Goal: Task Accomplishment & Management: Use online tool/utility

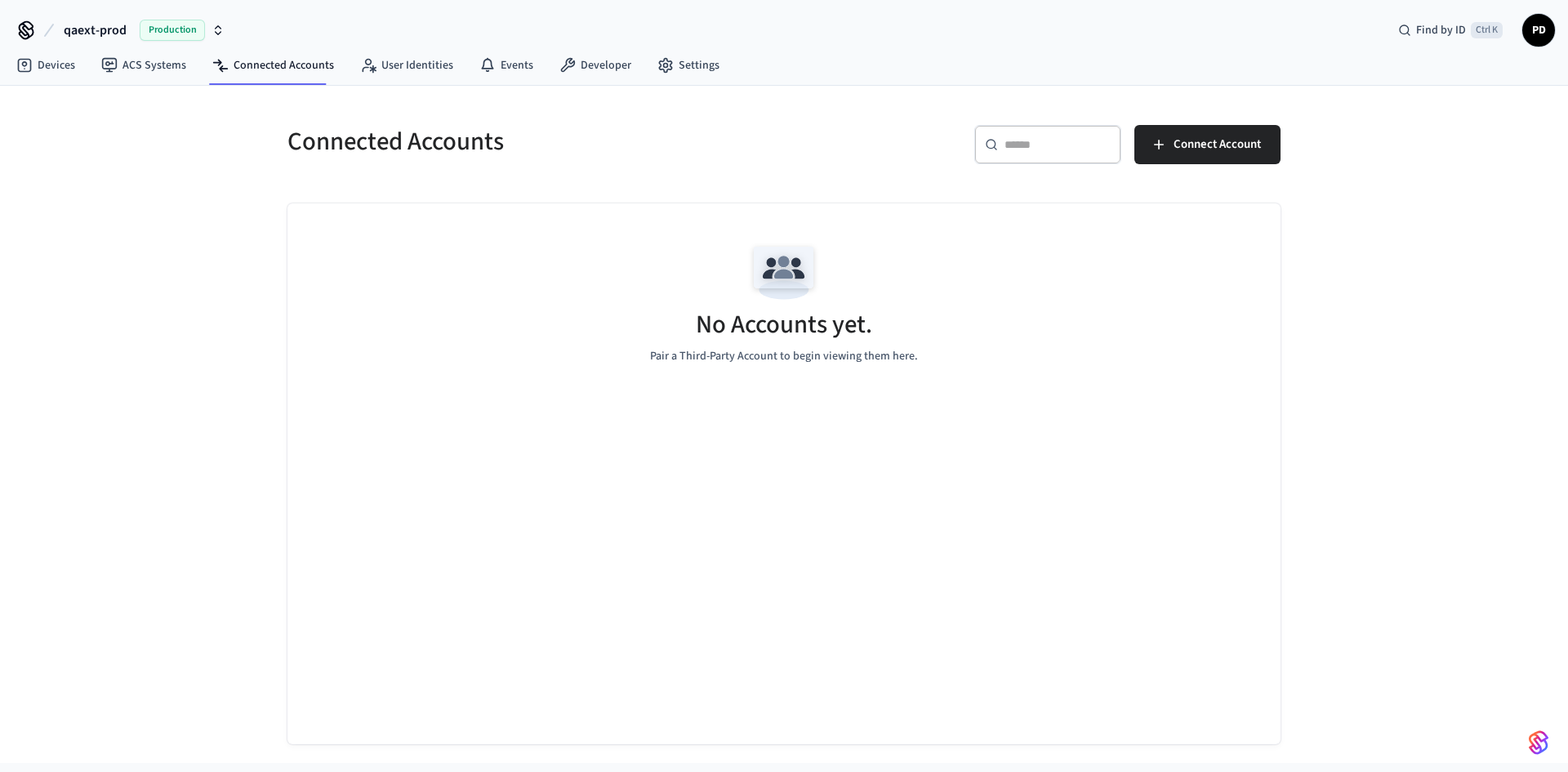
click at [134, 31] on button "qaext-prod Production" at bounding box center [143, 29] width 170 height 34
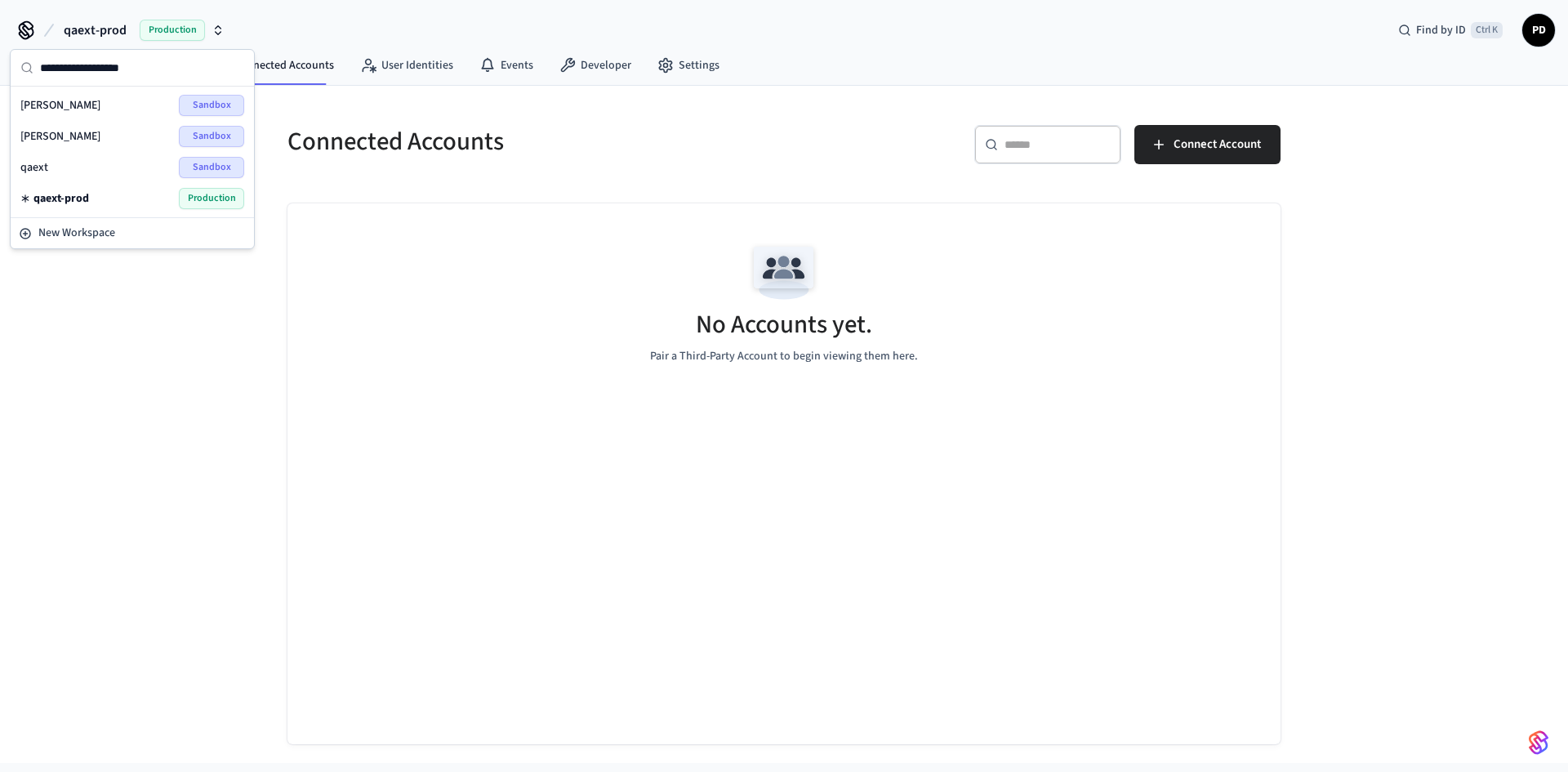
click at [165, 166] on div "qaext Sandbox" at bounding box center [132, 167] width 224 height 21
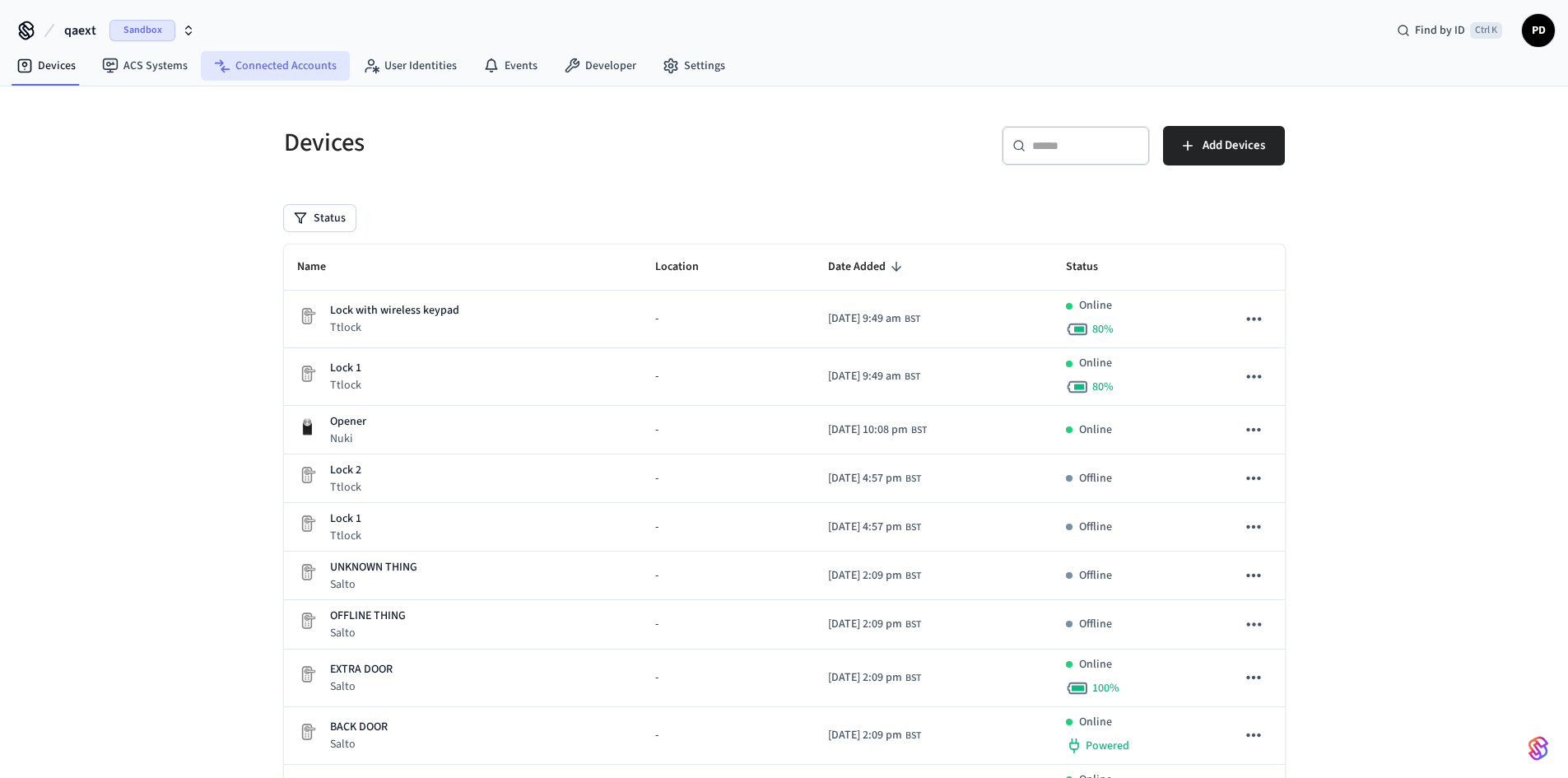
click at [247, 74] on link "Connected Accounts" at bounding box center [276, 66] width 149 height 29
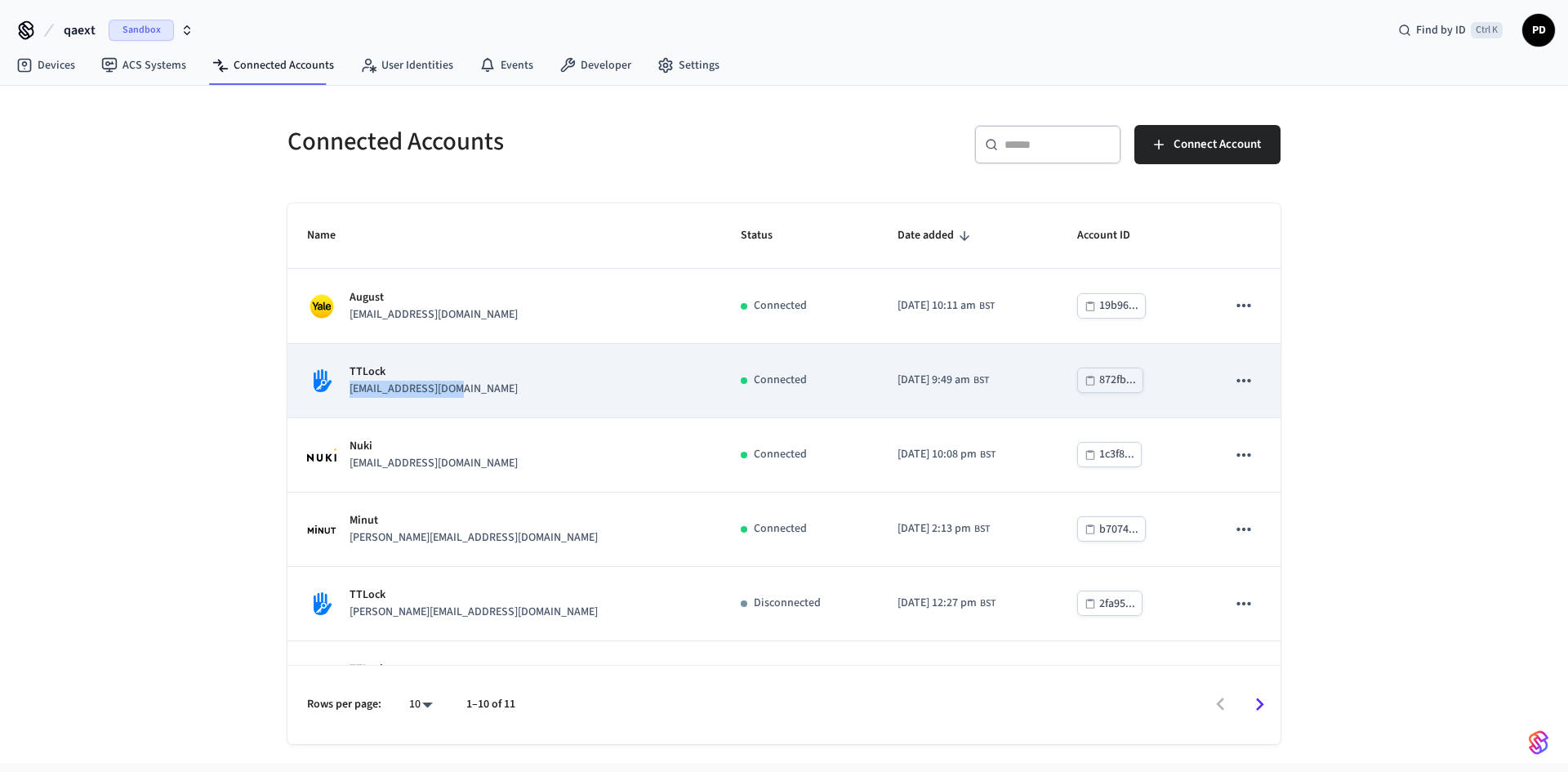
drag, startPoint x: 352, startPoint y: 392, endPoint x: 470, endPoint y: 392, distance: 118.0
click at [470, 392] on div "TTLock [EMAIL_ADDRESS][DOMAIN_NAME]" at bounding box center [504, 380] width 394 height 34
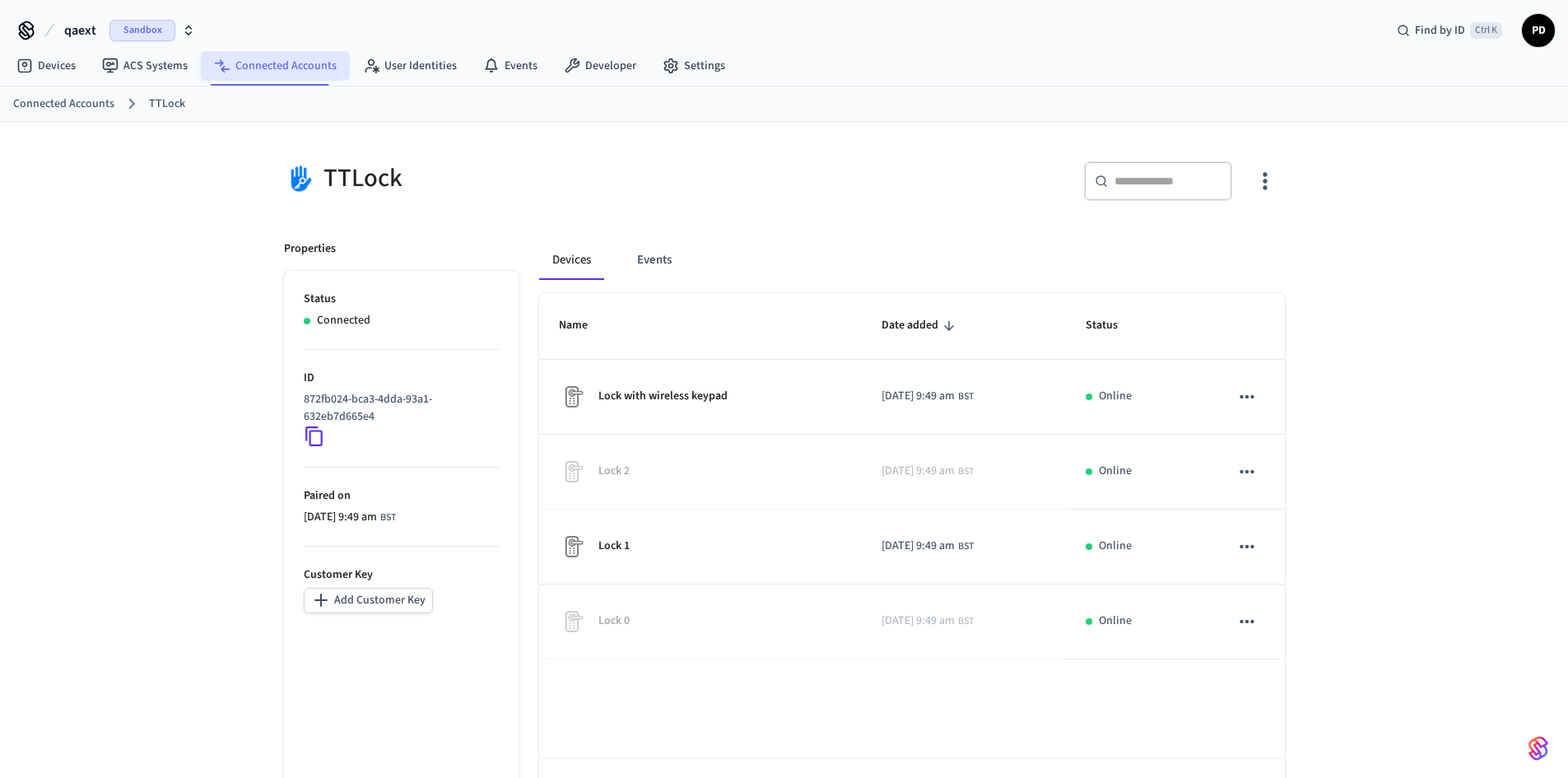
click at [303, 64] on link "Connected Accounts" at bounding box center [276, 66] width 149 height 29
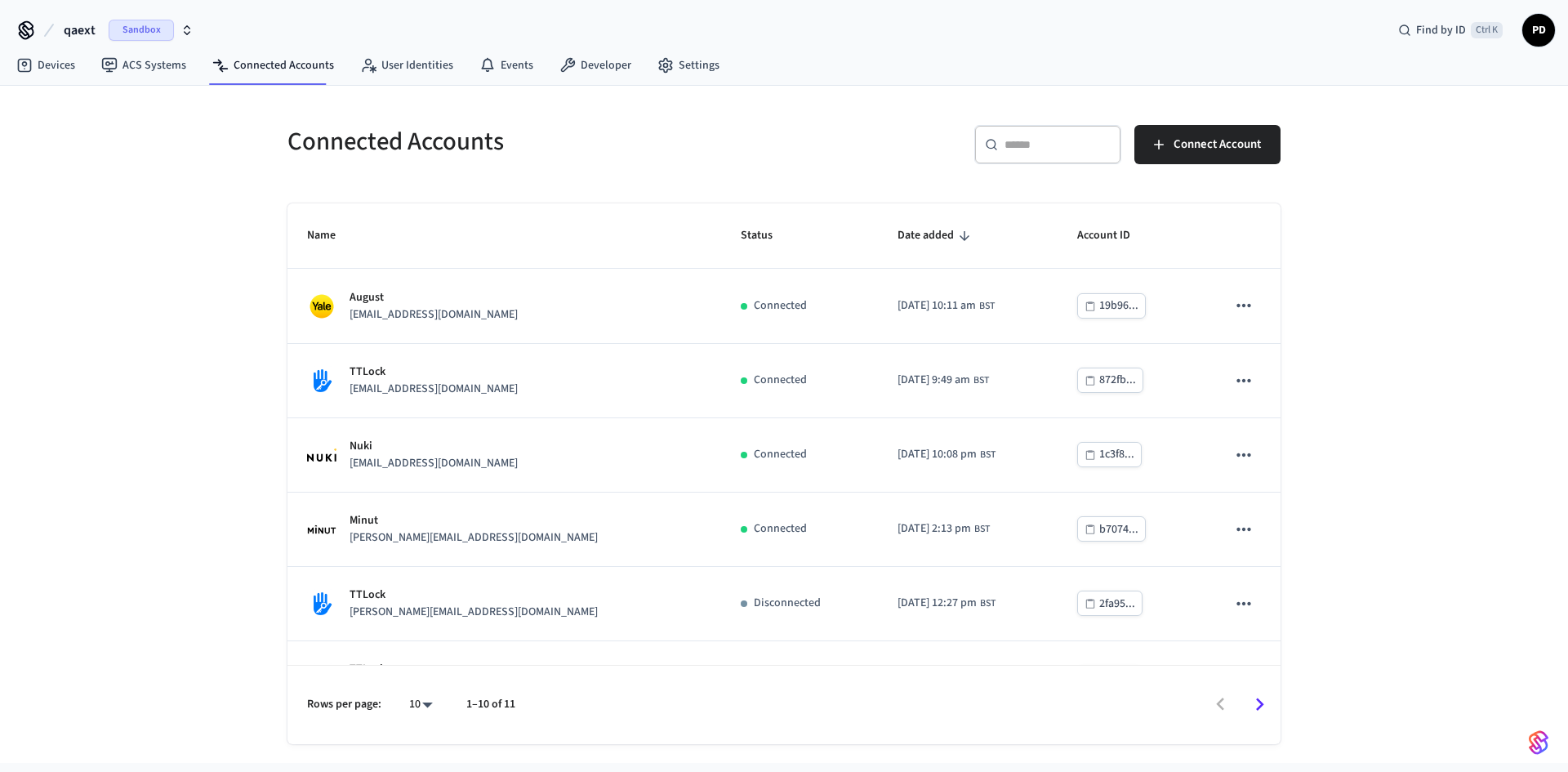
scroll to position [349, 0]
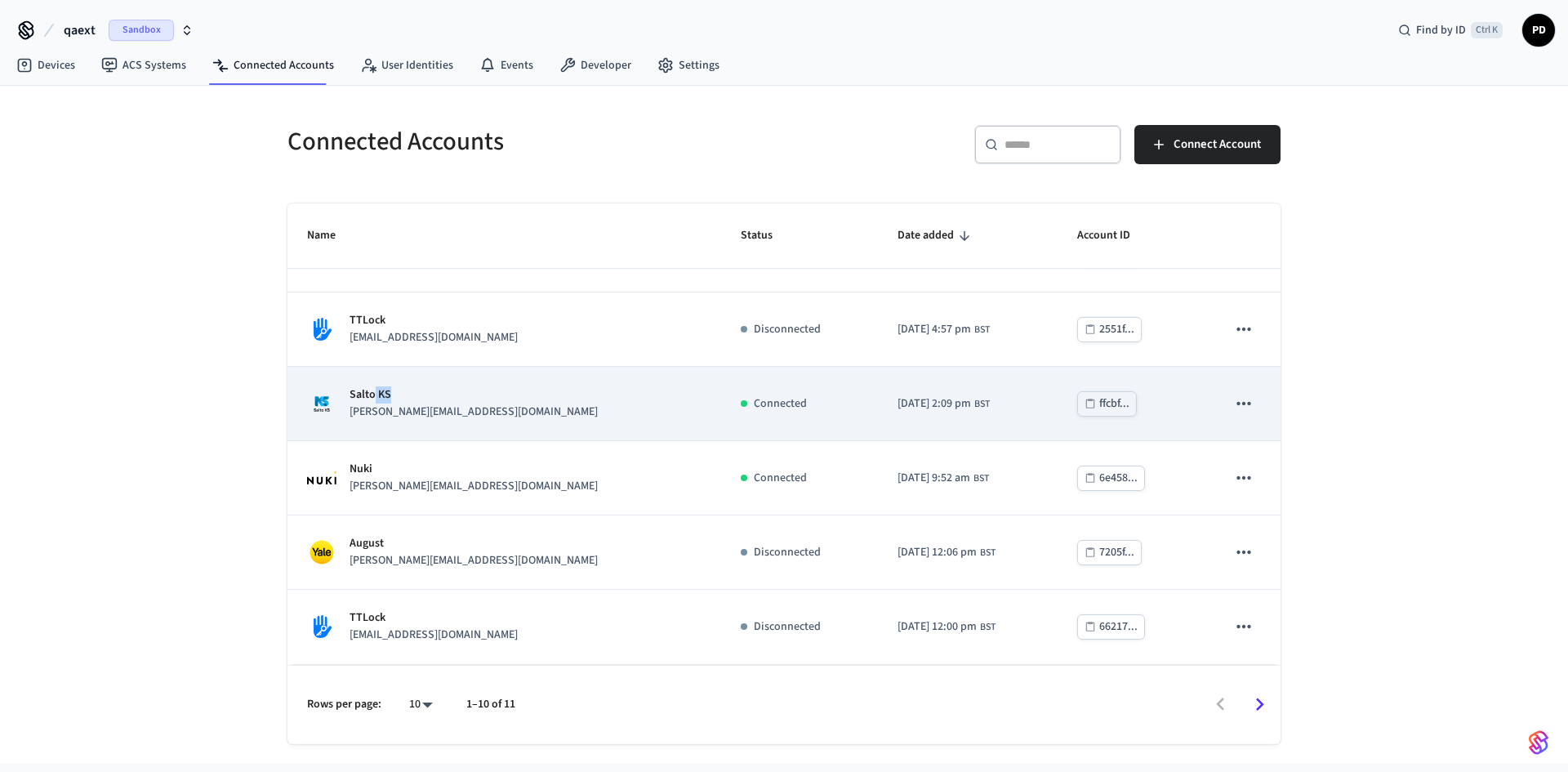
drag, startPoint x: 376, startPoint y: 397, endPoint x: 559, endPoint y: 397, distance: 183.0
click at [559, 397] on div "Salto KS [PERSON_NAME][EMAIL_ADDRESS][DOMAIN_NAME]" at bounding box center [504, 403] width 394 height 34
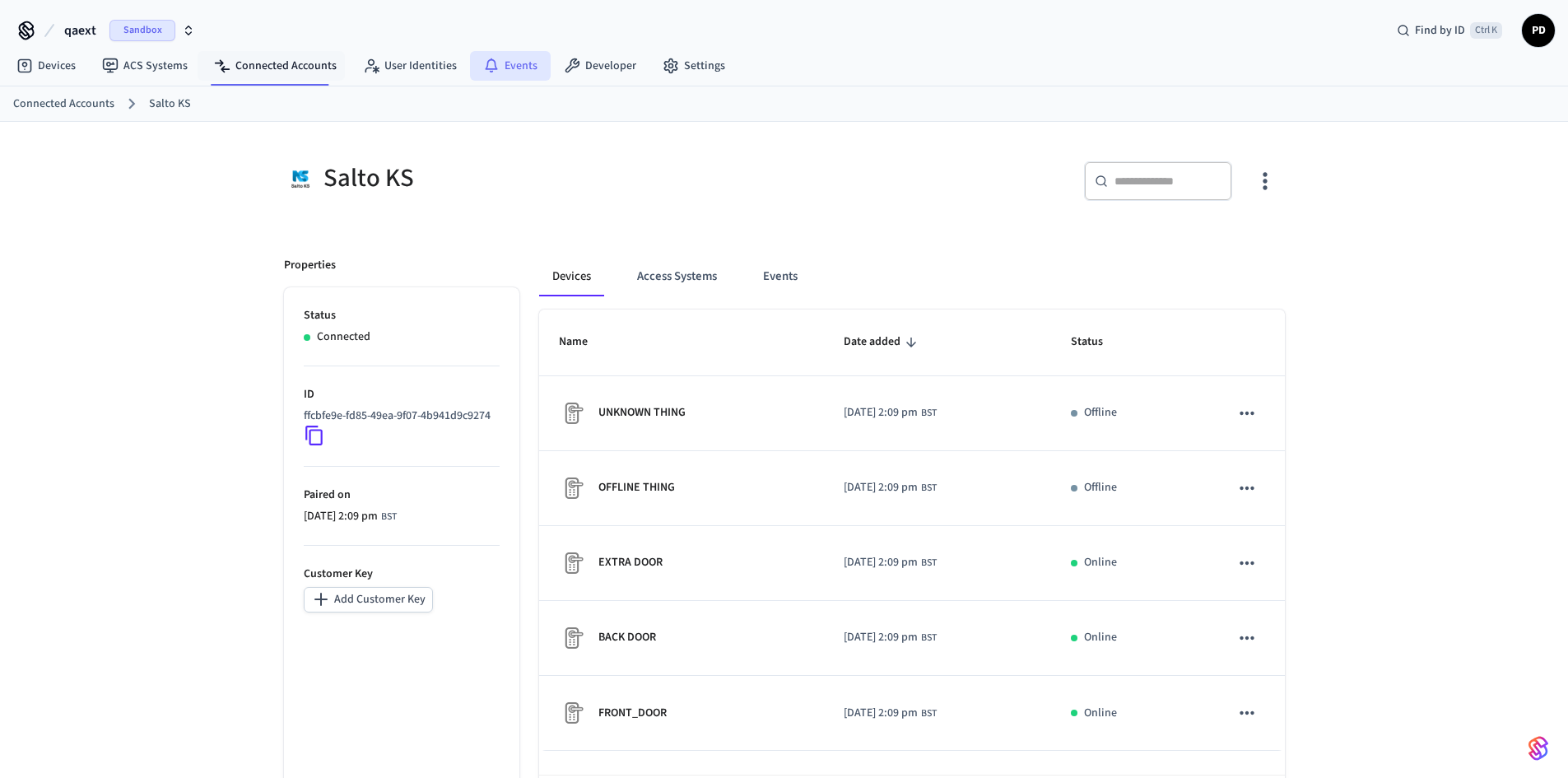
drag, startPoint x: 290, startPoint y: 78, endPoint x: 482, endPoint y: 73, distance: 192.1
click at [290, 78] on link "Connected Accounts" at bounding box center [276, 66] width 149 height 29
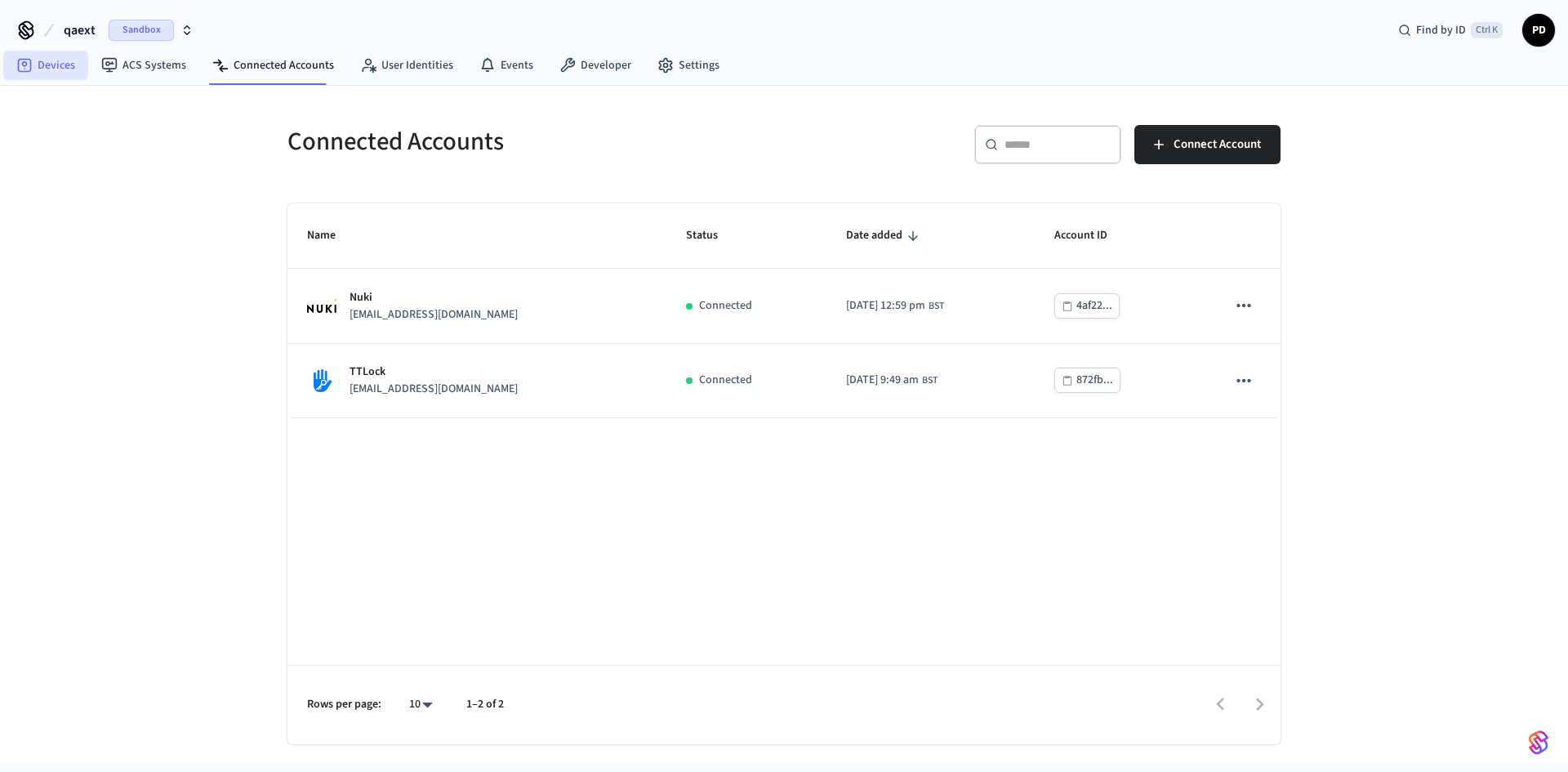
click at [66, 71] on link "Devices" at bounding box center [45, 65] width 85 height 29
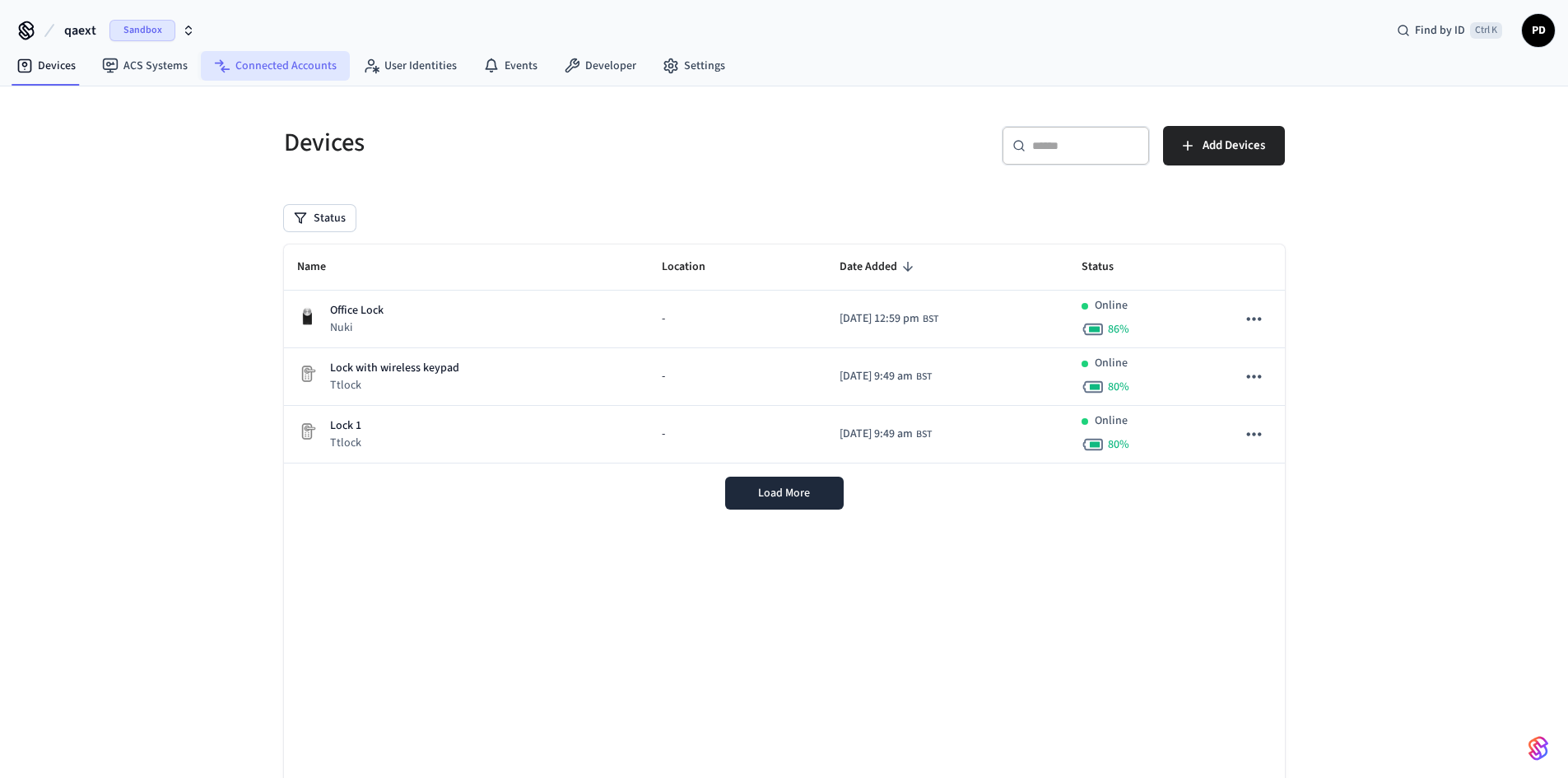
click at [263, 64] on link "Connected Accounts" at bounding box center [276, 66] width 149 height 29
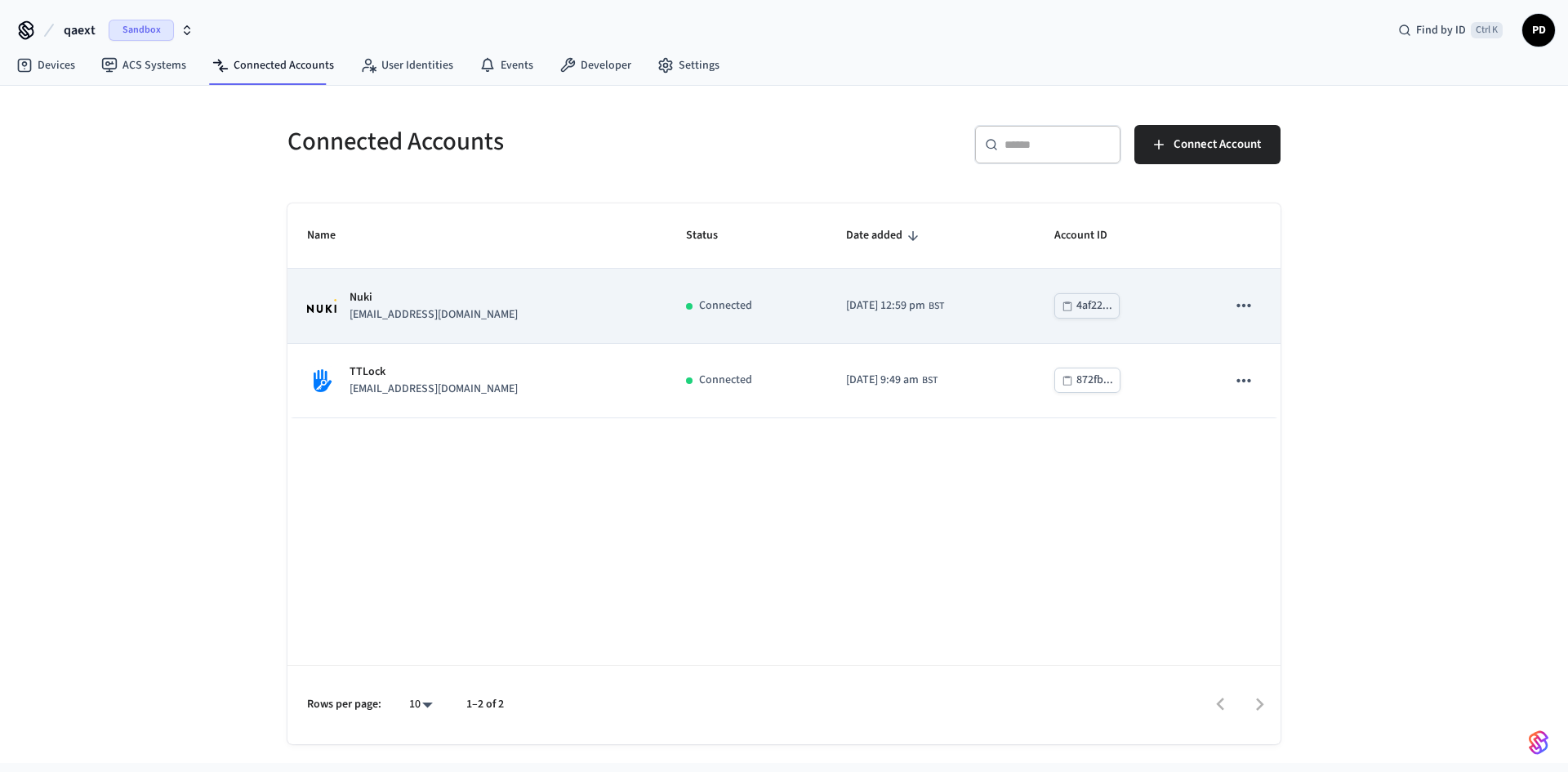
click at [429, 316] on p "[EMAIL_ADDRESS][DOMAIN_NAME]" at bounding box center [433, 315] width 168 height 18
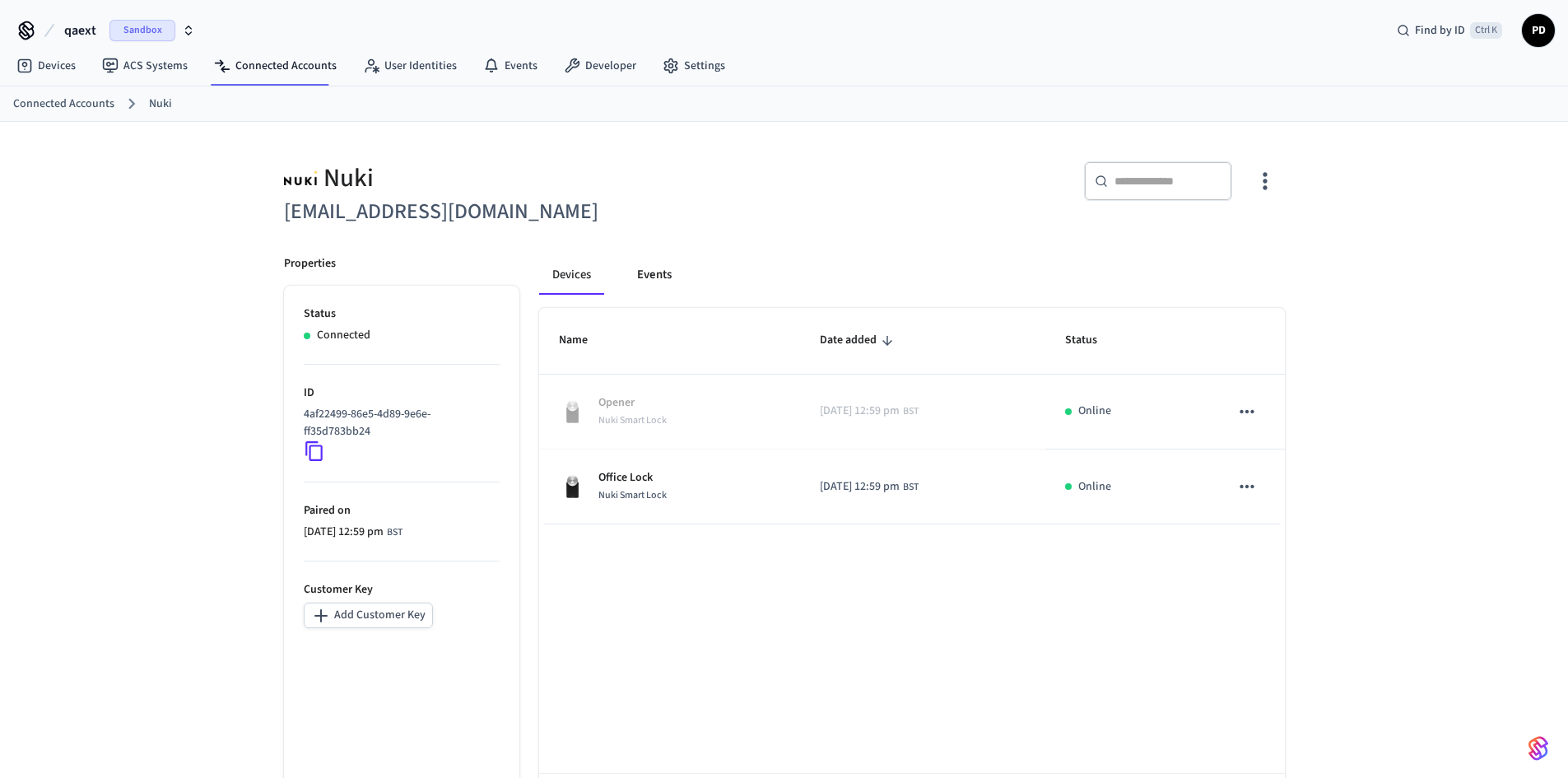
click at [631, 279] on button "Events" at bounding box center [654, 275] width 61 height 39
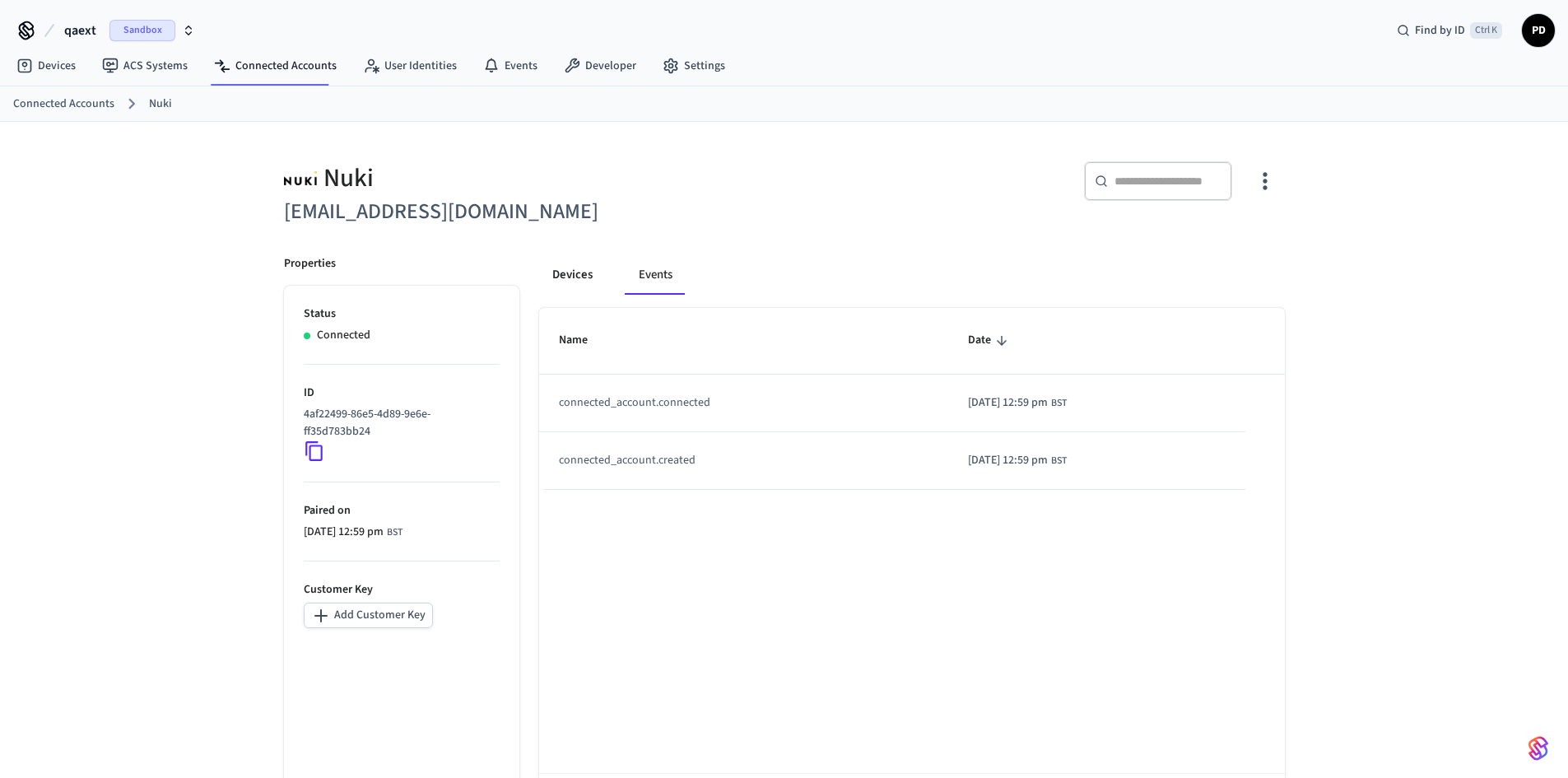
click at [590, 278] on button "Devices" at bounding box center [572, 275] width 67 height 39
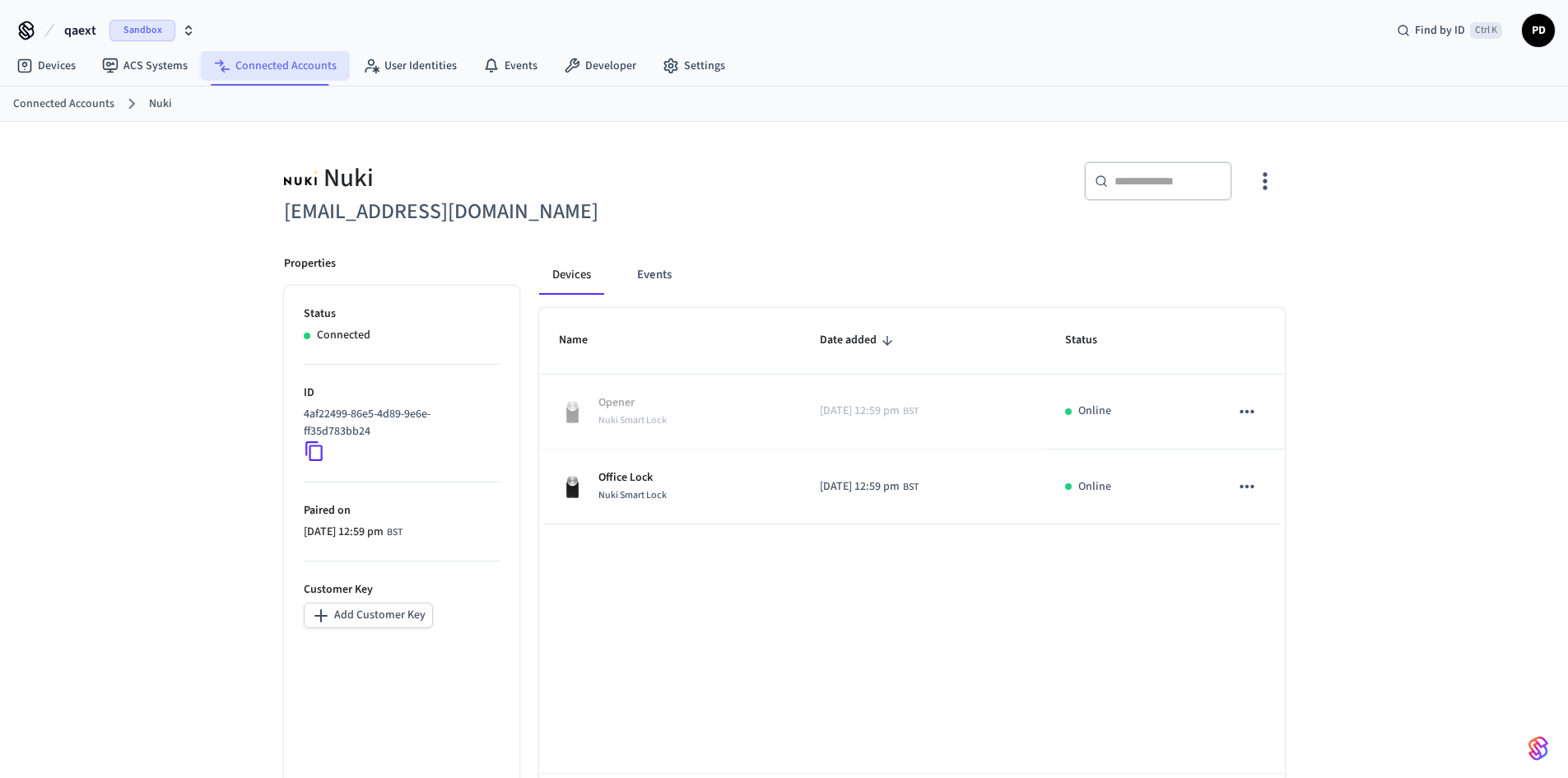
click at [264, 68] on link "Connected Accounts" at bounding box center [276, 66] width 149 height 29
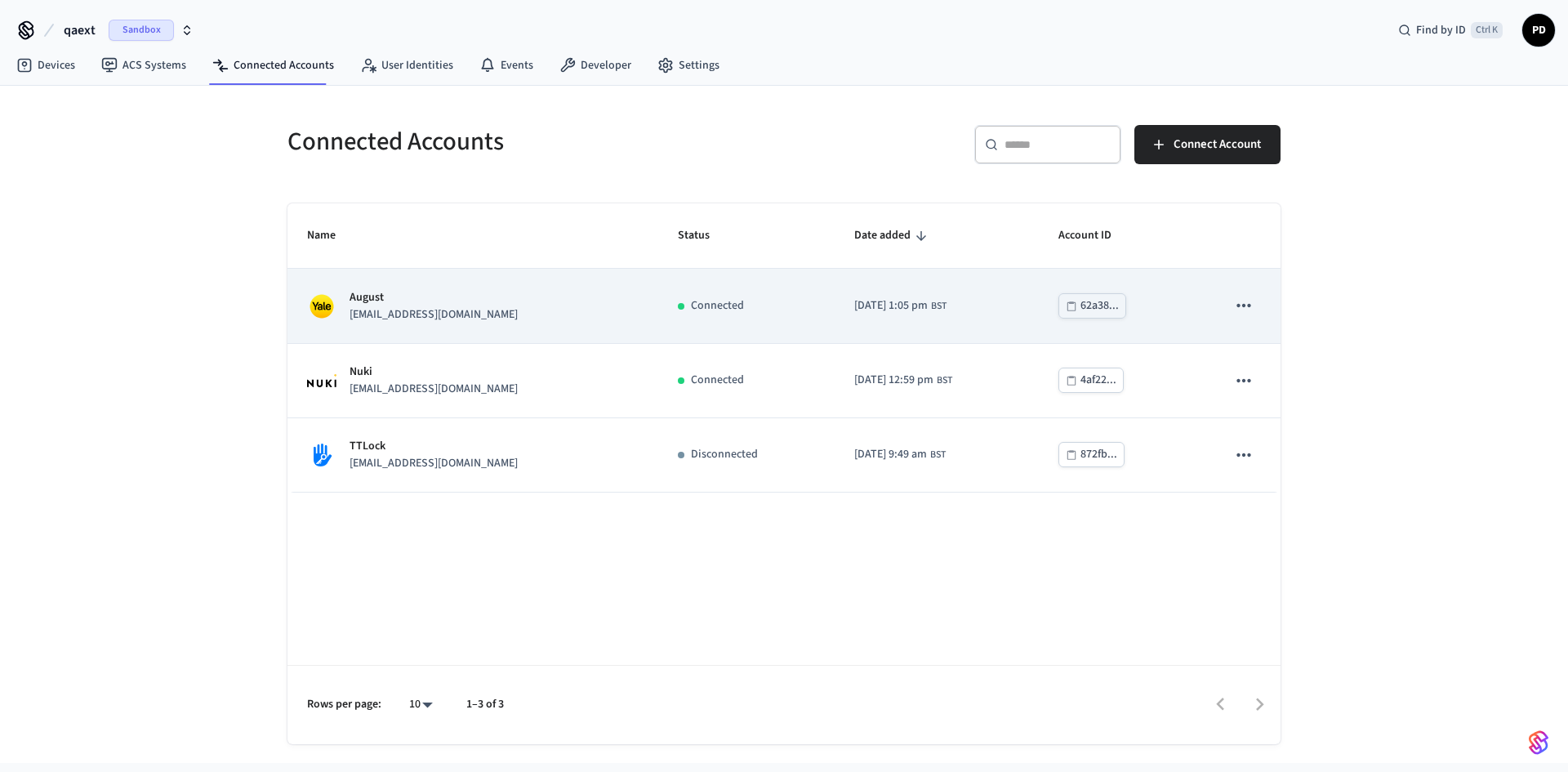
click at [377, 303] on p "August" at bounding box center [433, 298] width 168 height 18
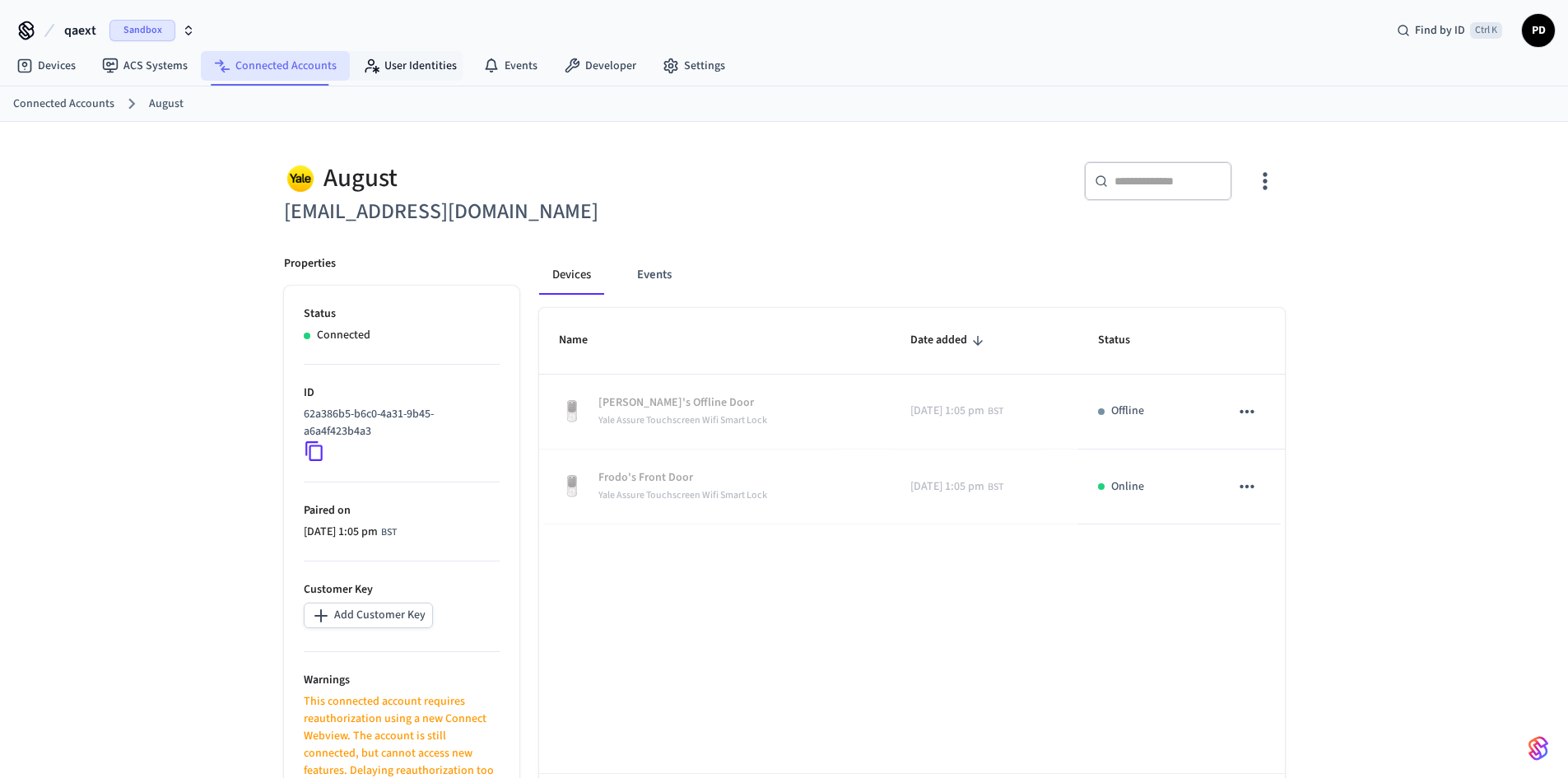
click at [321, 66] on link "Connected Accounts" at bounding box center [276, 66] width 149 height 29
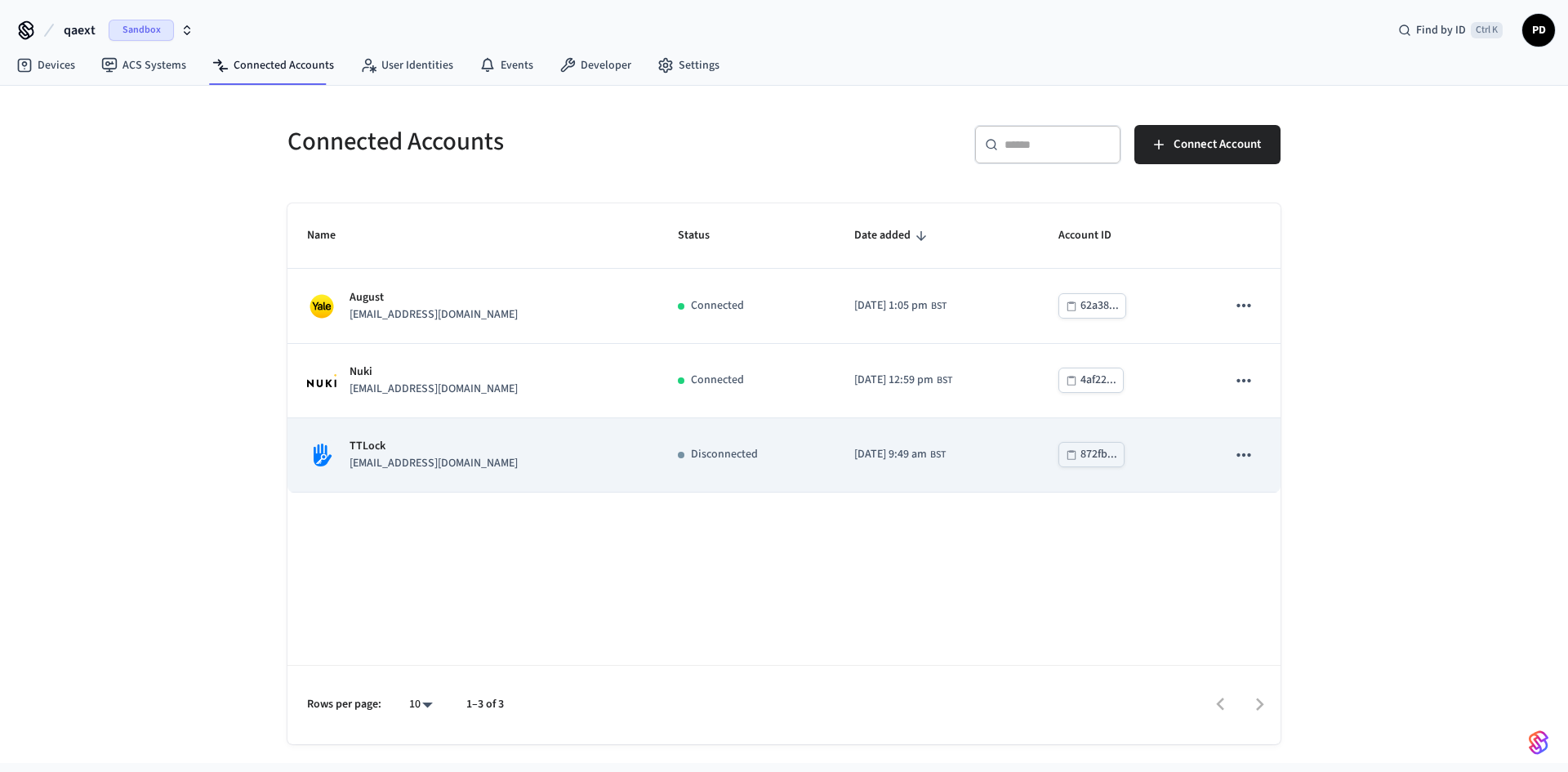
click at [1244, 454] on icon "sticky table" at bounding box center [1244, 455] width 14 height 3
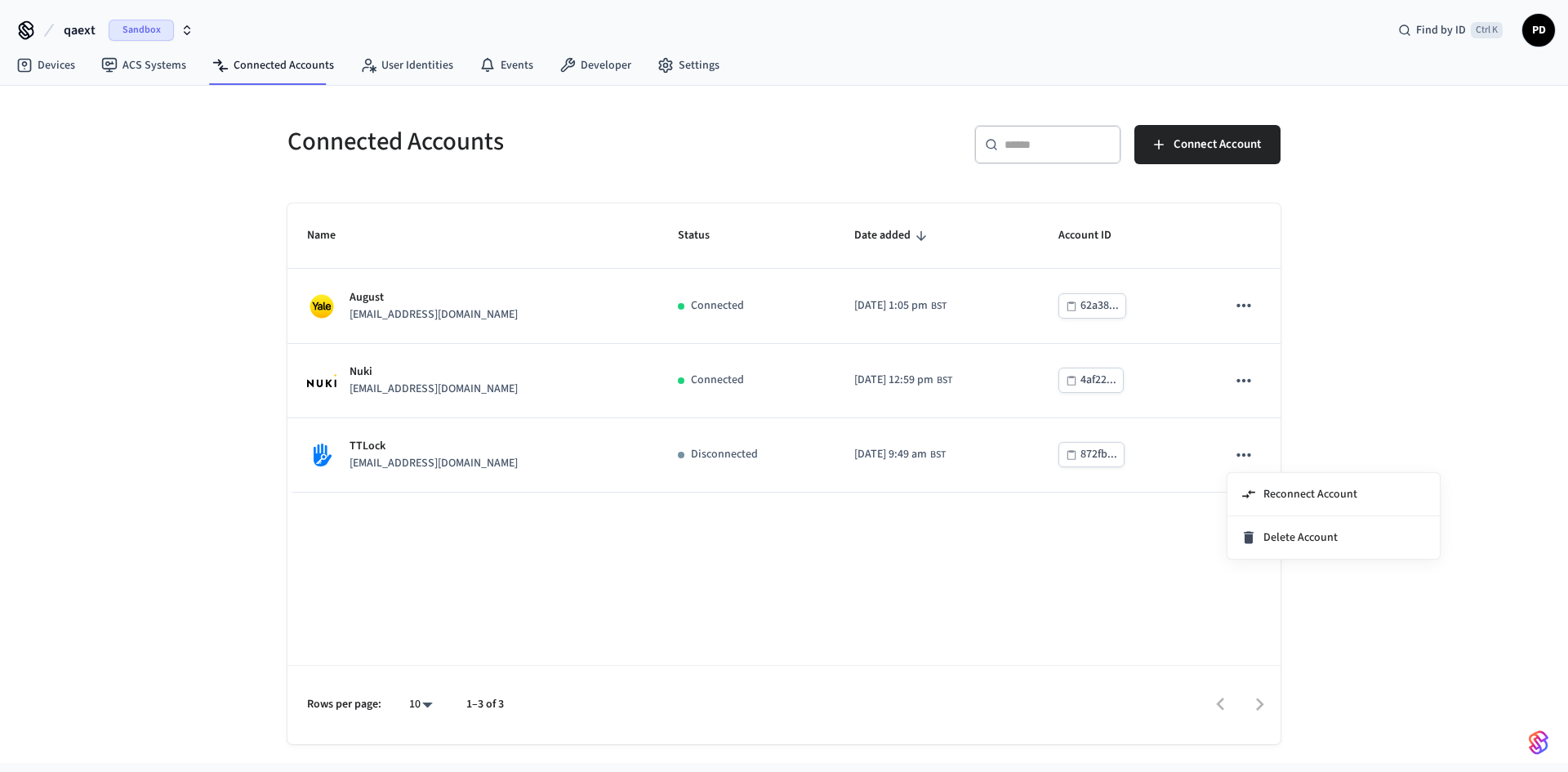
click at [28, 69] on div at bounding box center [784, 386] width 1568 height 772
click at [38, 67] on link "Devices" at bounding box center [45, 65] width 85 height 29
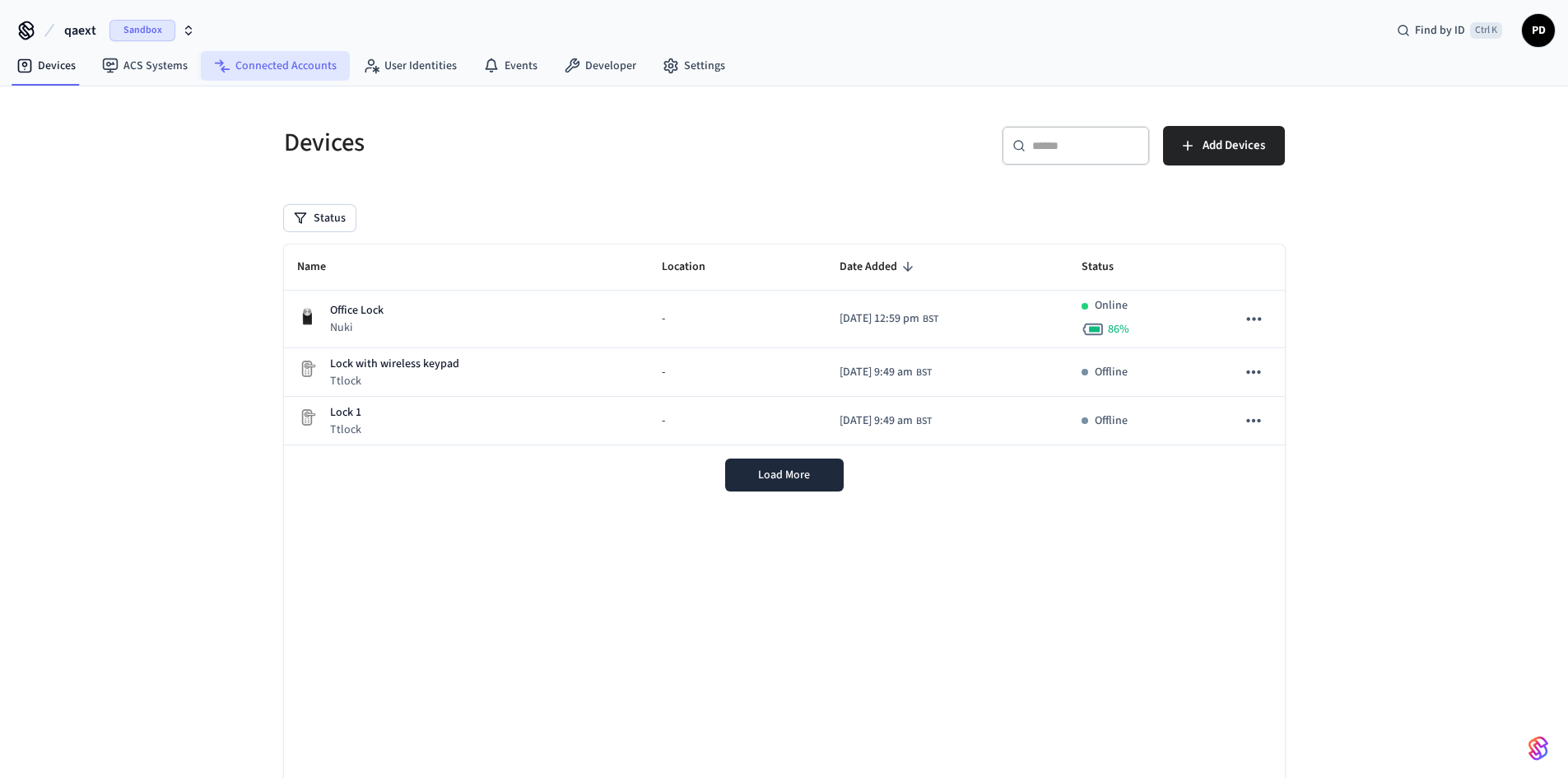
click at [278, 69] on link "Connected Accounts" at bounding box center [276, 66] width 149 height 29
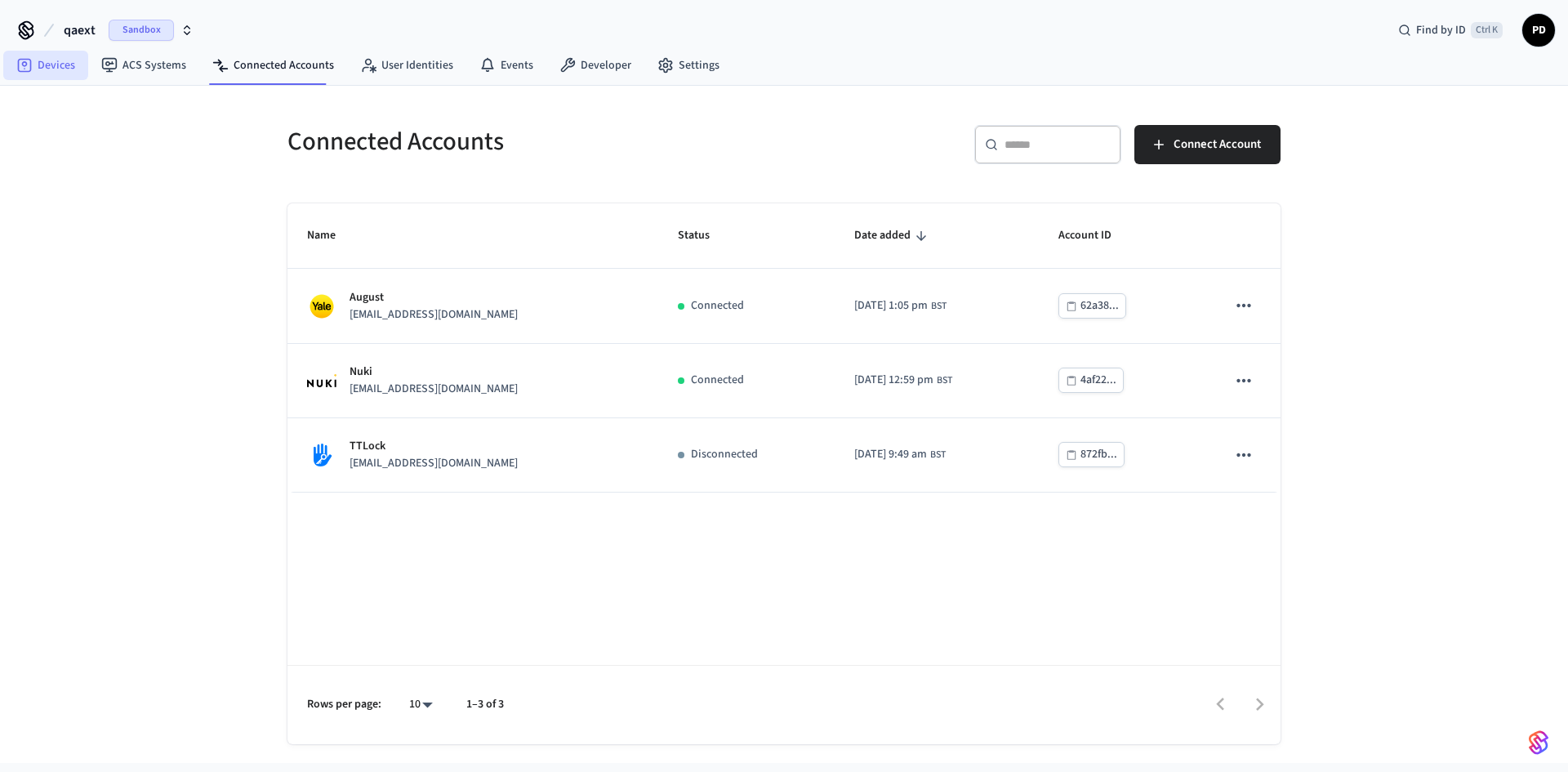
click at [49, 63] on link "Devices" at bounding box center [45, 65] width 85 height 29
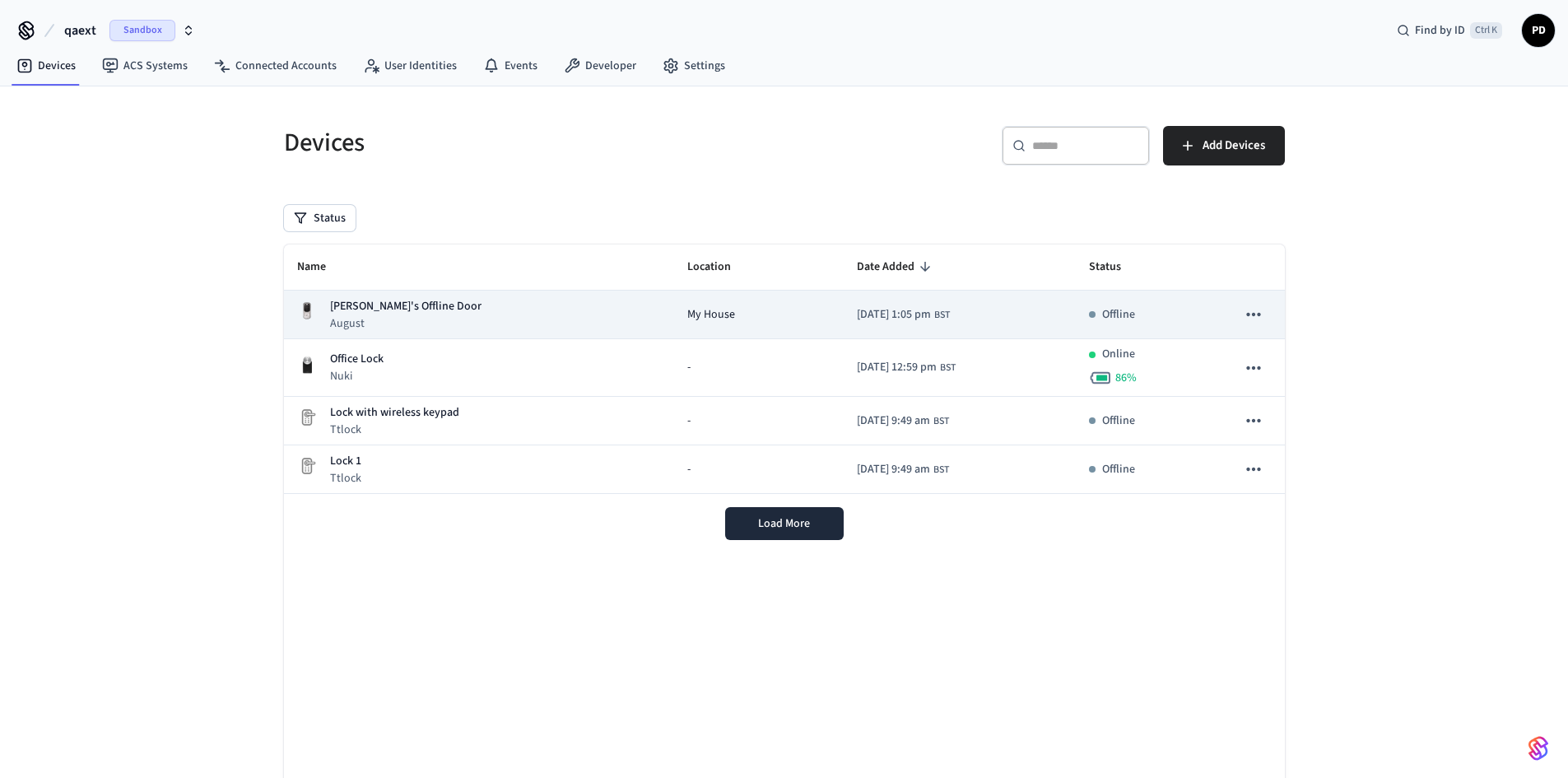
click at [396, 304] on p "[PERSON_NAME]'s Offline Door" at bounding box center [405, 307] width 151 height 18
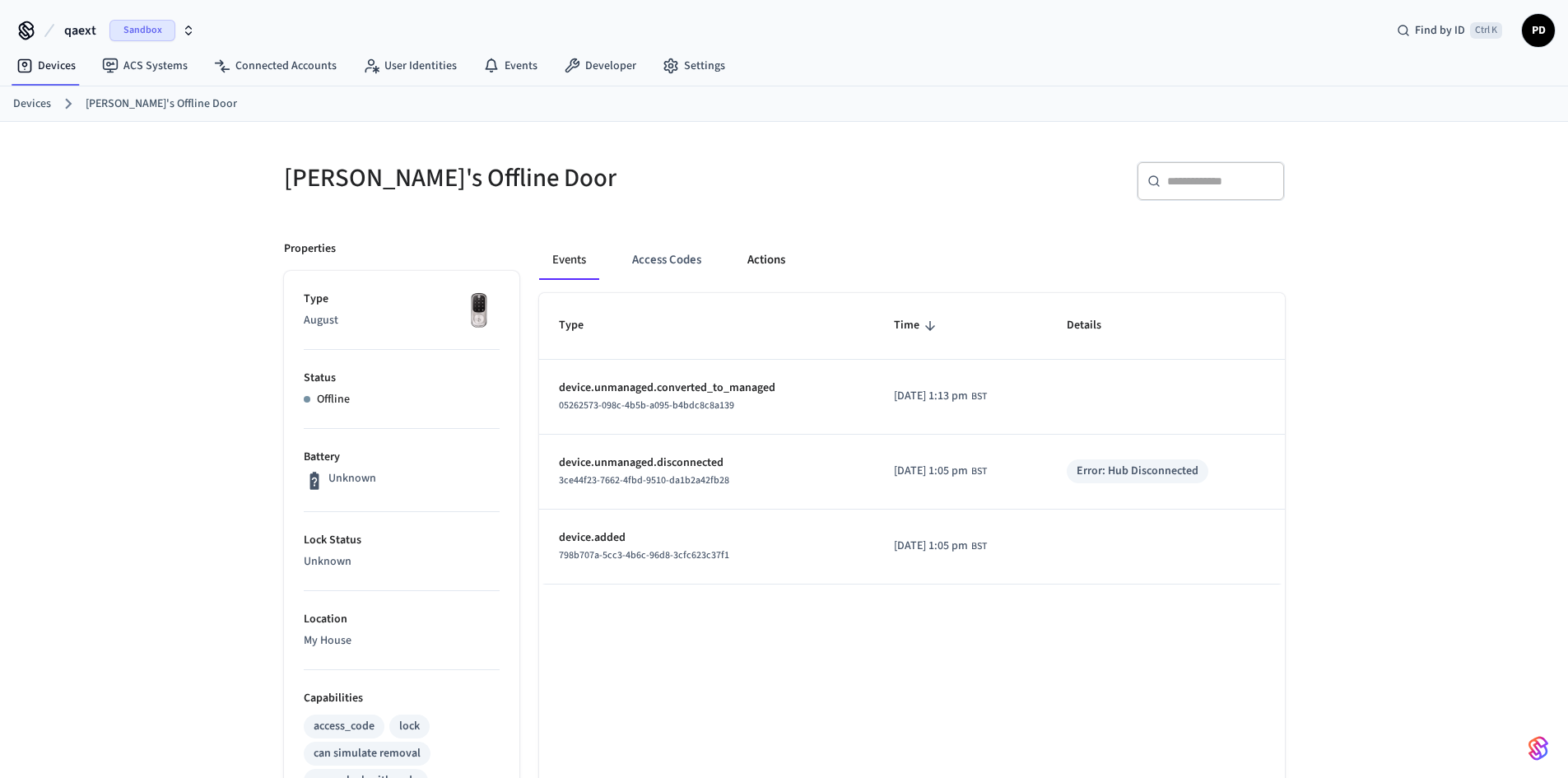
click at [765, 261] on button "Actions" at bounding box center [765, 260] width 64 height 39
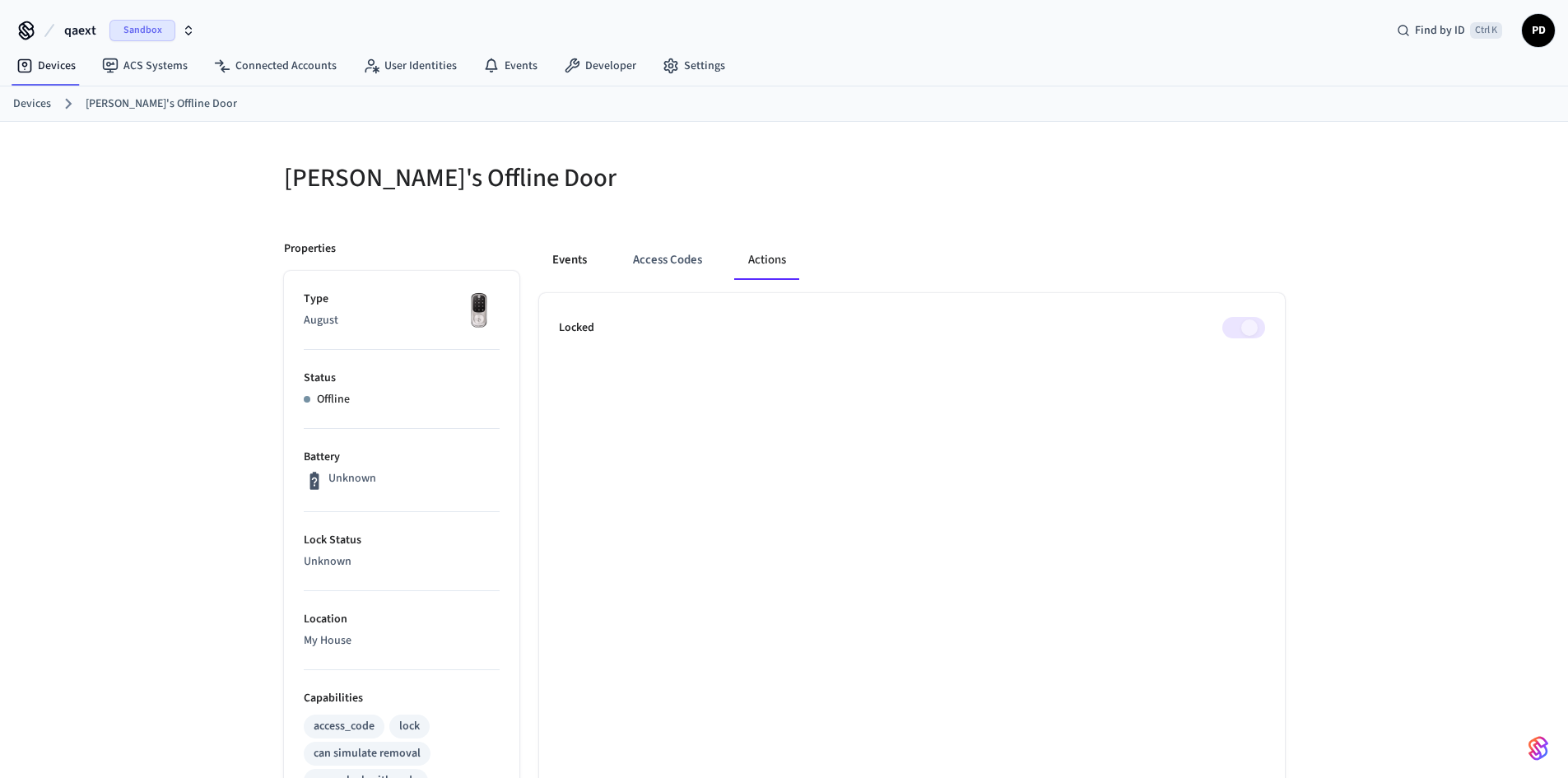
click at [573, 263] on button "Events" at bounding box center [569, 260] width 61 height 39
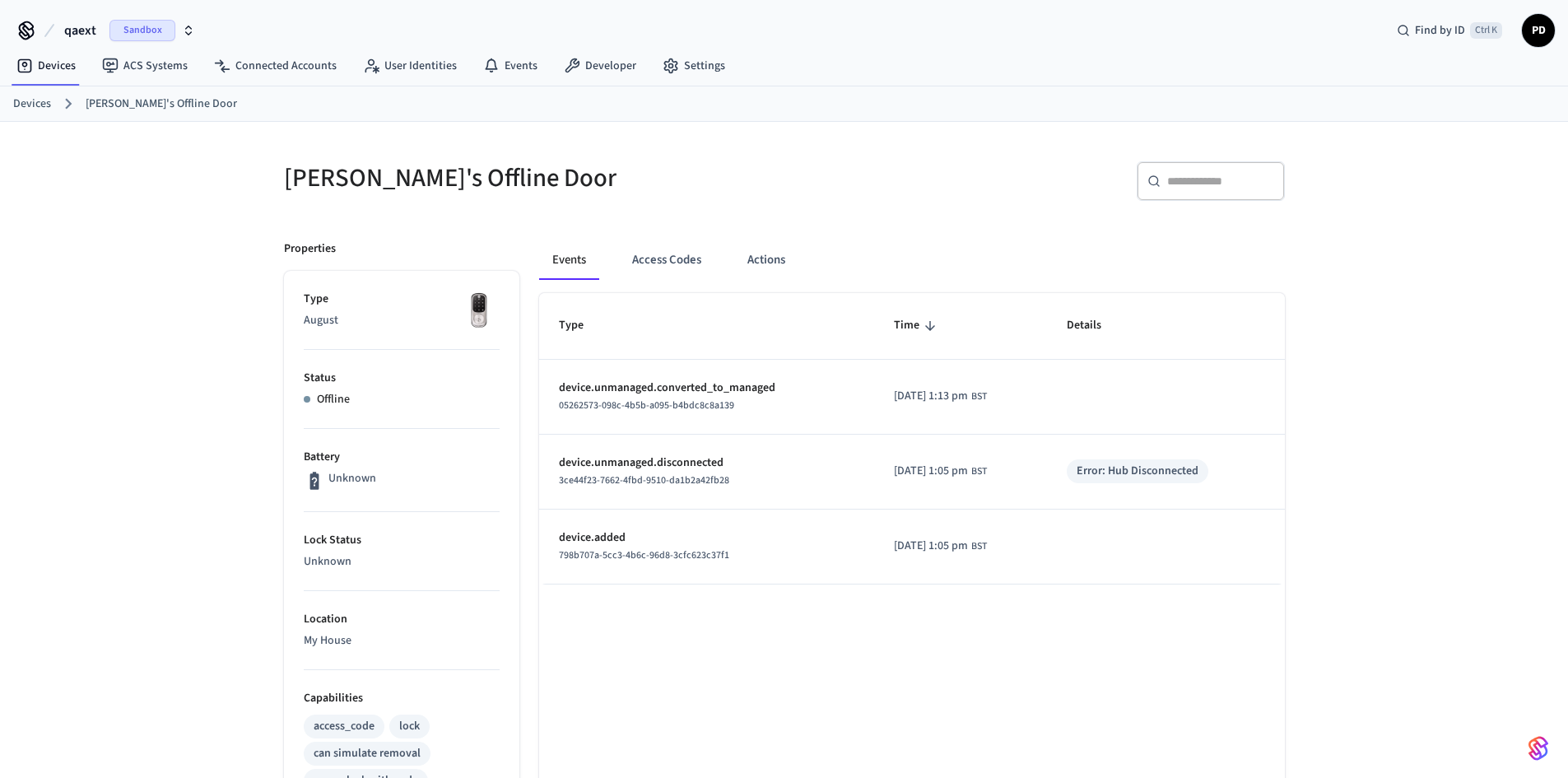
click at [32, 106] on link "Devices" at bounding box center [31, 104] width 38 height 18
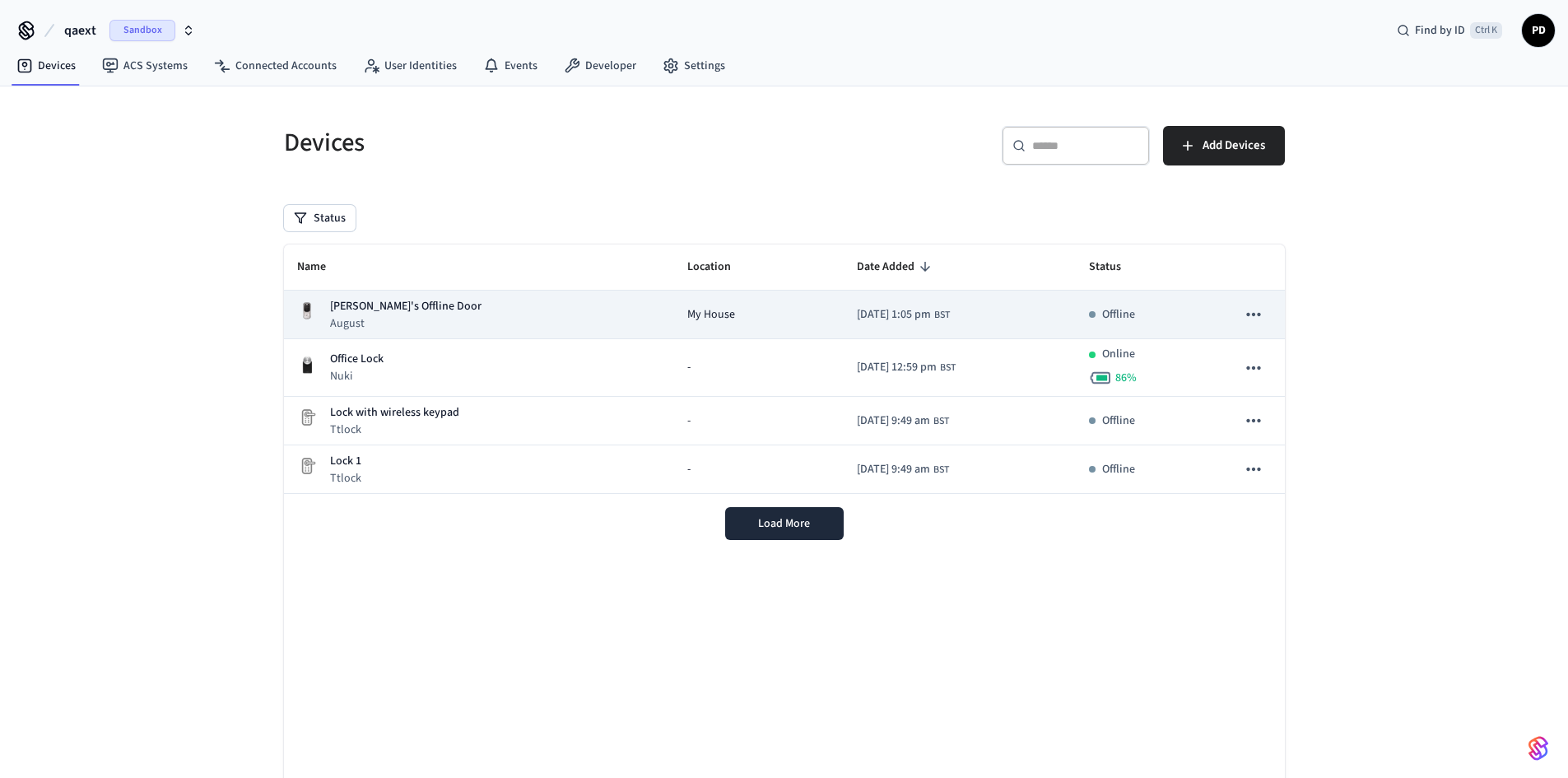
click at [1257, 315] on icon "sticky table" at bounding box center [1254, 315] width 22 height 22
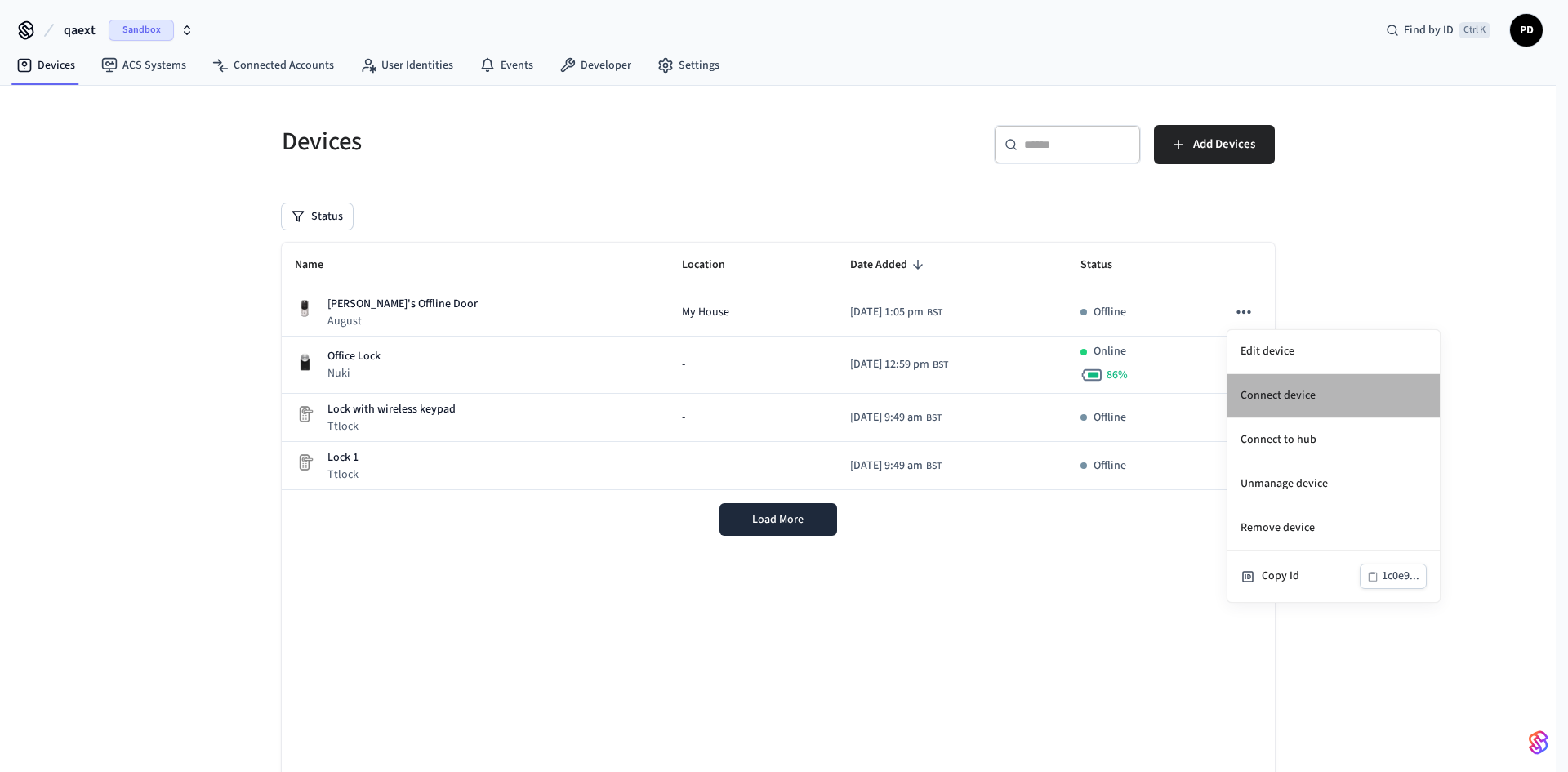
click at [1266, 399] on li "Connect device" at bounding box center [1334, 395] width 212 height 44
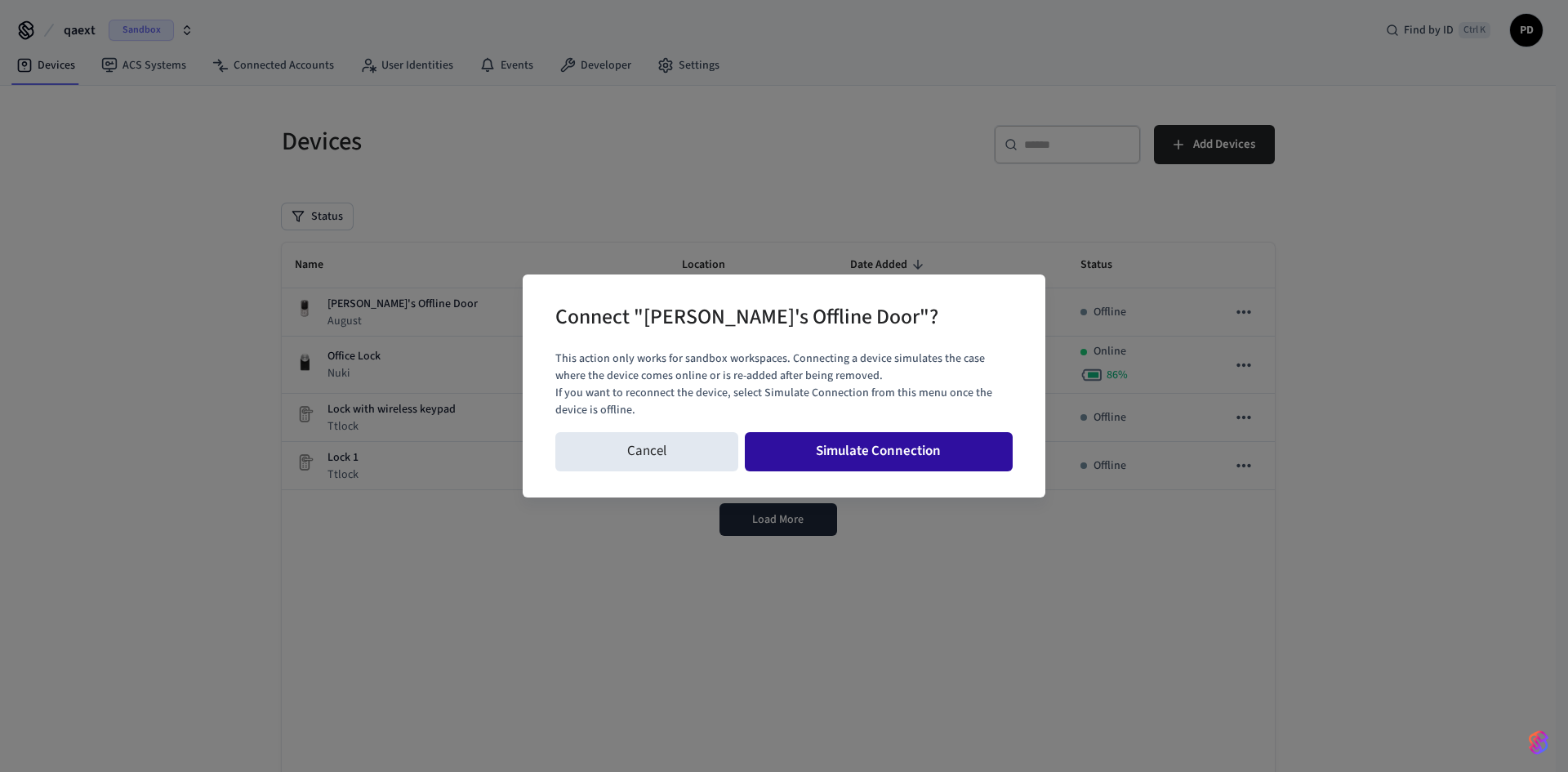
click at [828, 448] on button "Simulate Connection" at bounding box center [879, 452] width 269 height 39
